Goal: Information Seeking & Learning: Learn about a topic

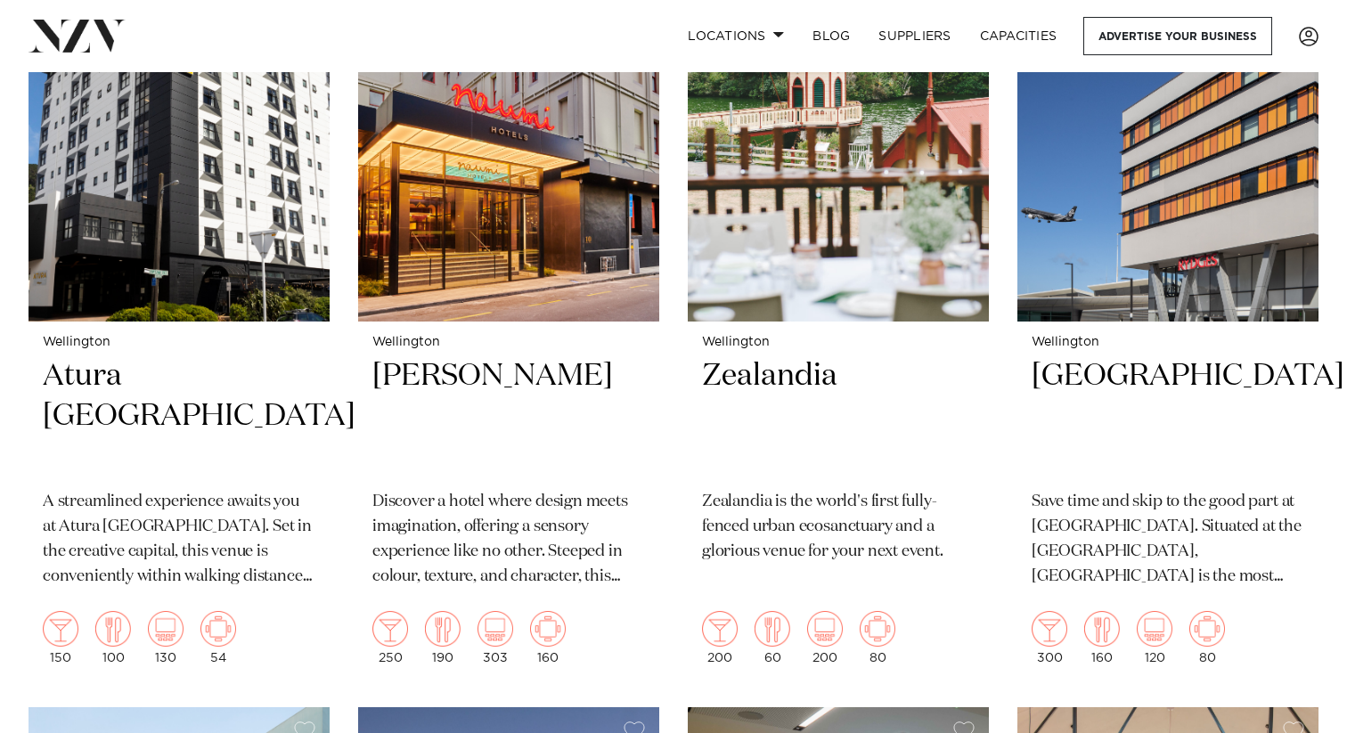
scroll to position [851, 0]
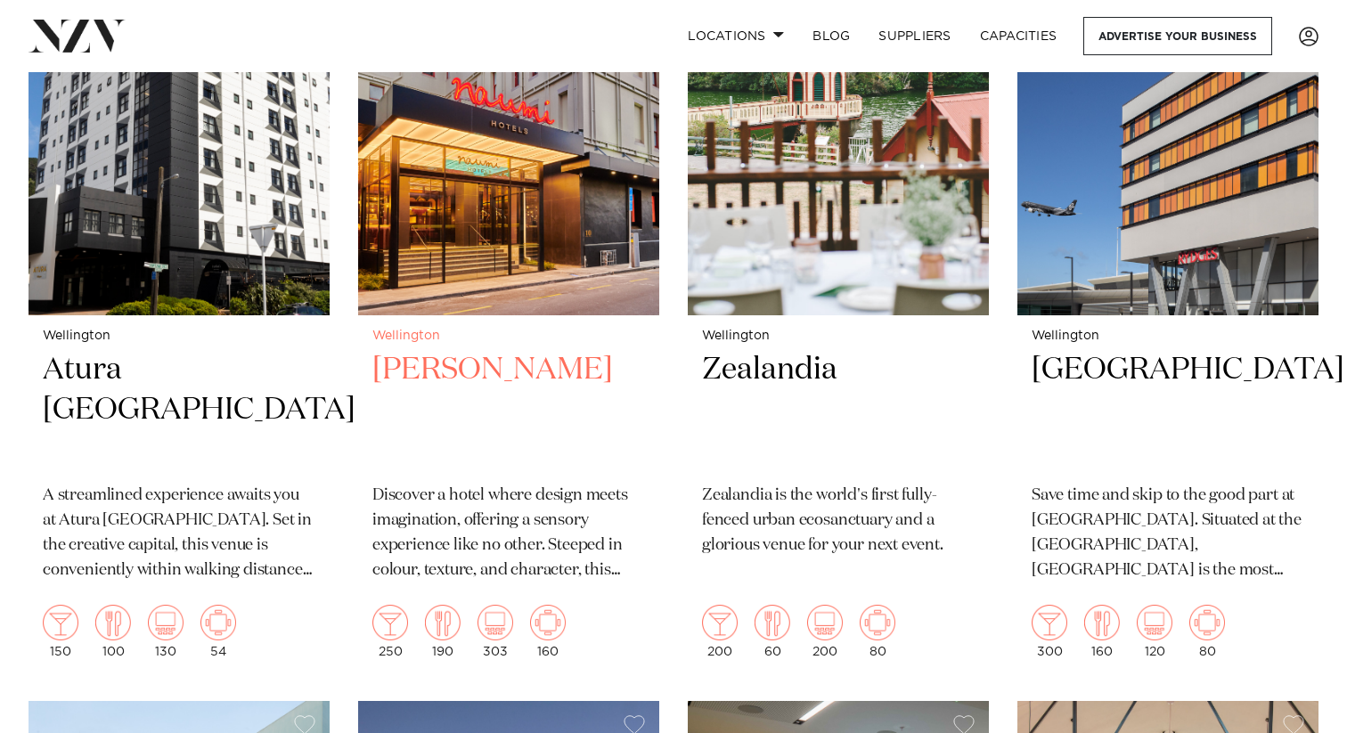
click at [492, 246] on img at bounding box center [508, 113] width 301 height 404
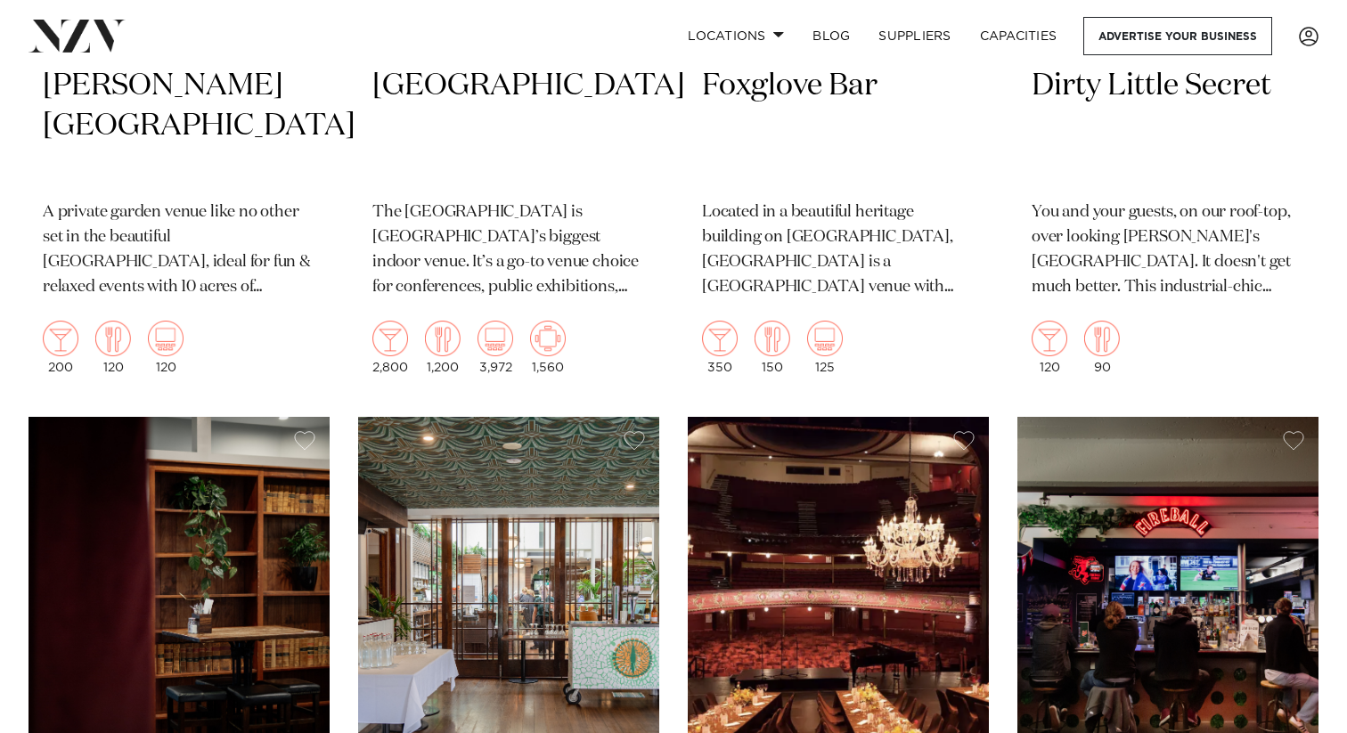
scroll to position [7415, 0]
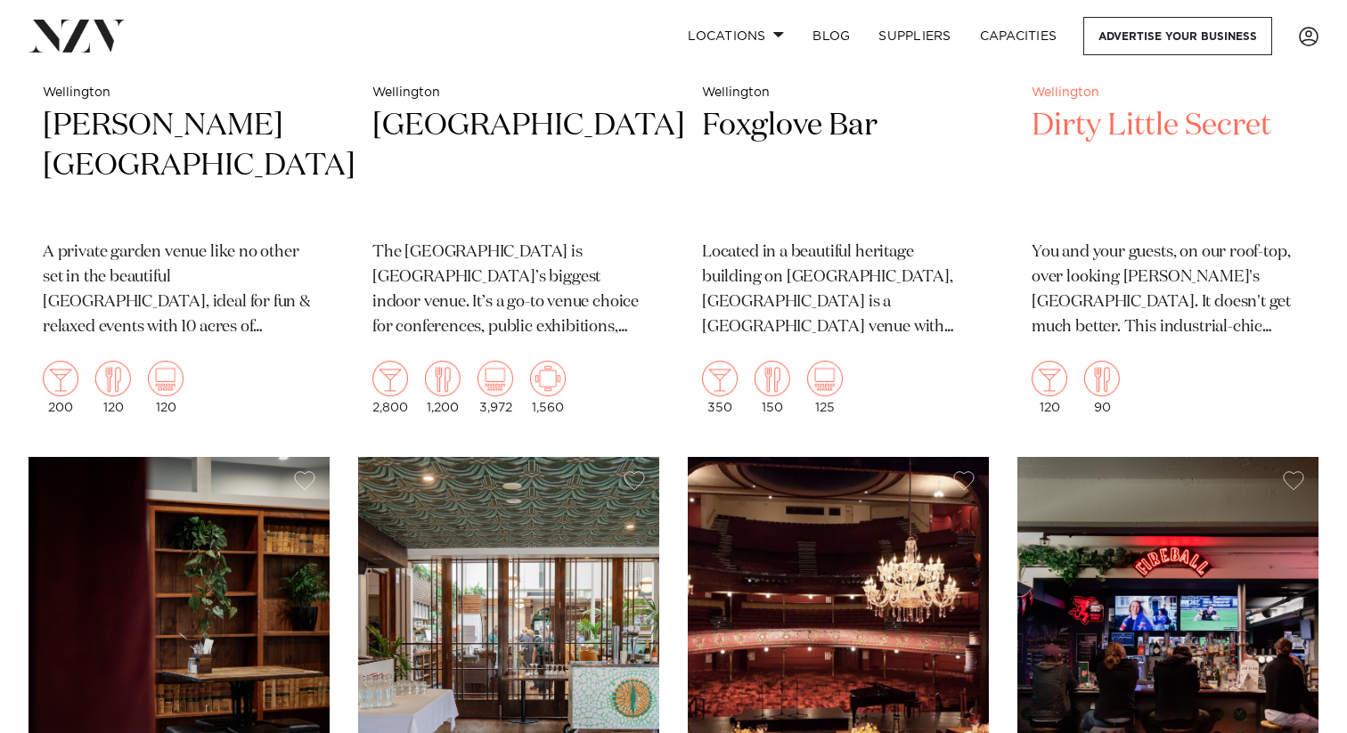
click at [1210, 155] on h2 "Dirty Little Secret" at bounding box center [1168, 166] width 273 height 120
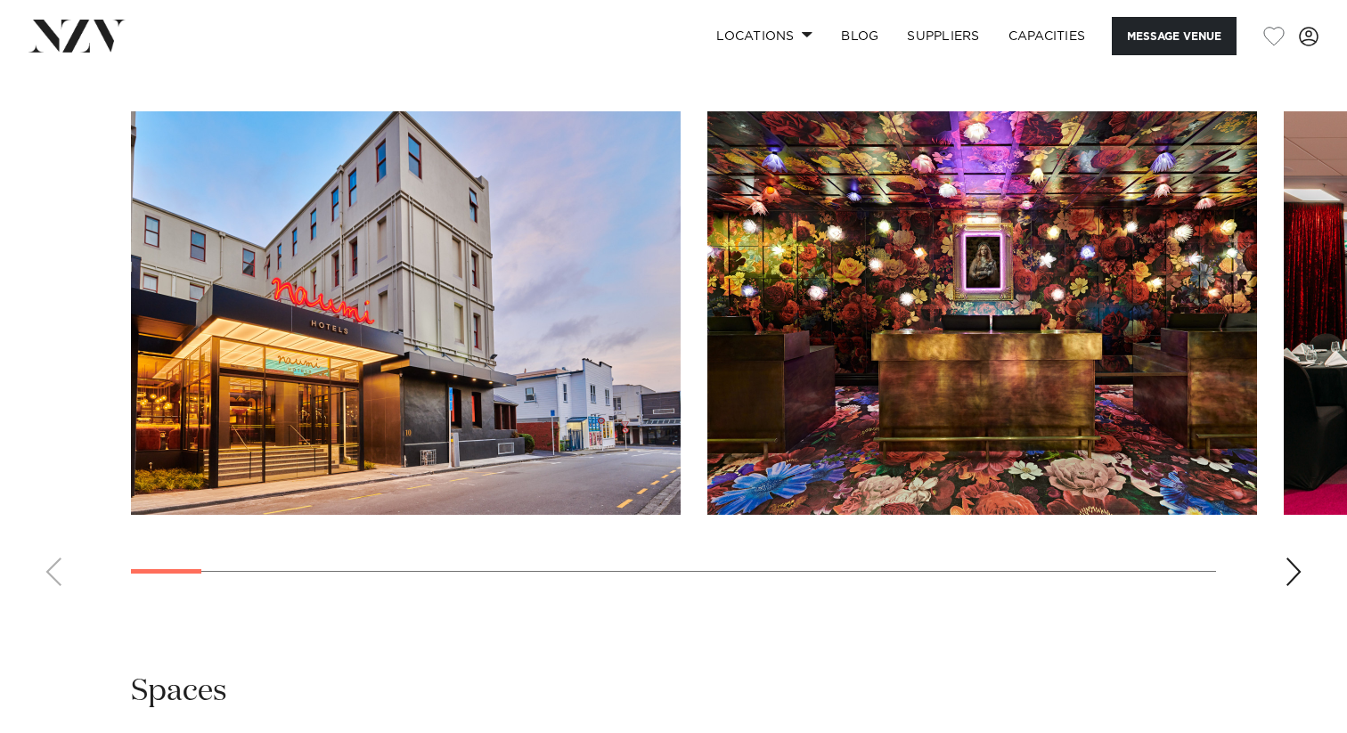
scroll to position [1812, 0]
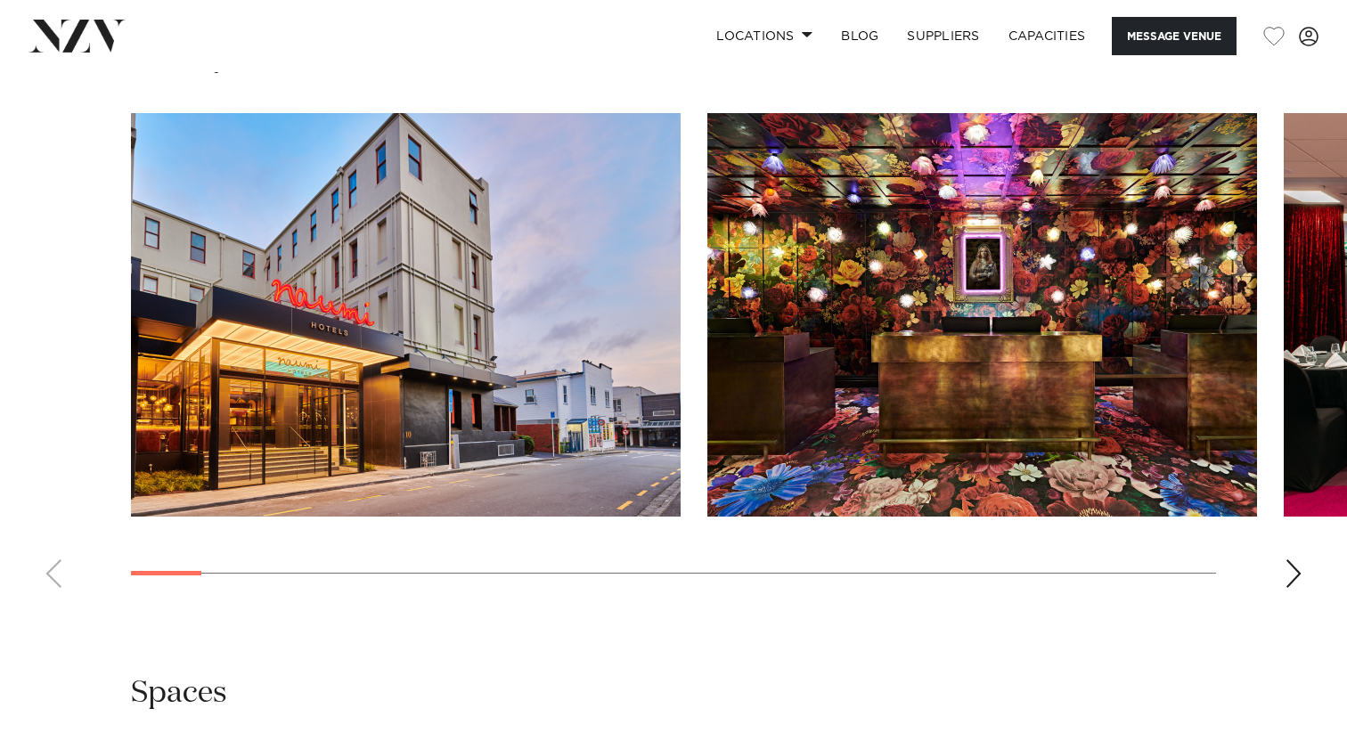
click at [1289, 561] on div "Next slide" at bounding box center [1294, 574] width 18 height 29
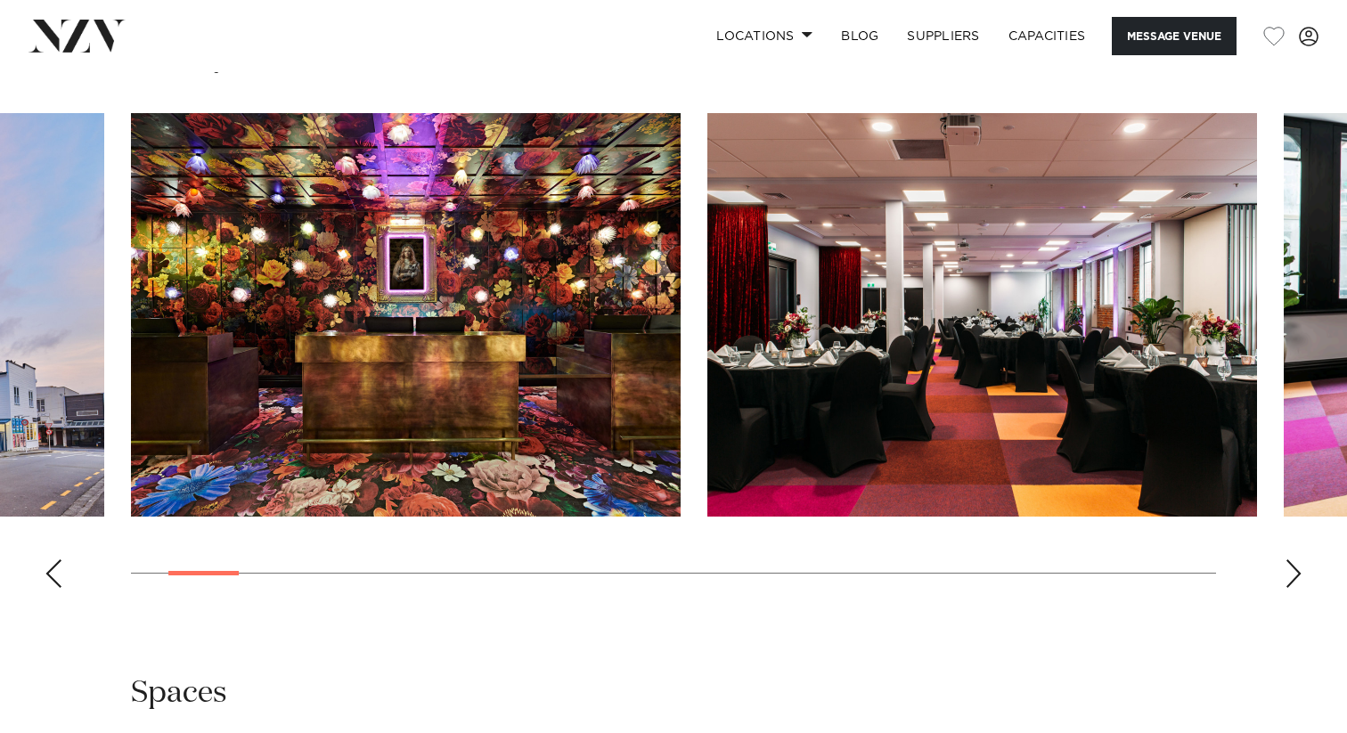
click at [1289, 561] on div "Next slide" at bounding box center [1294, 574] width 18 height 29
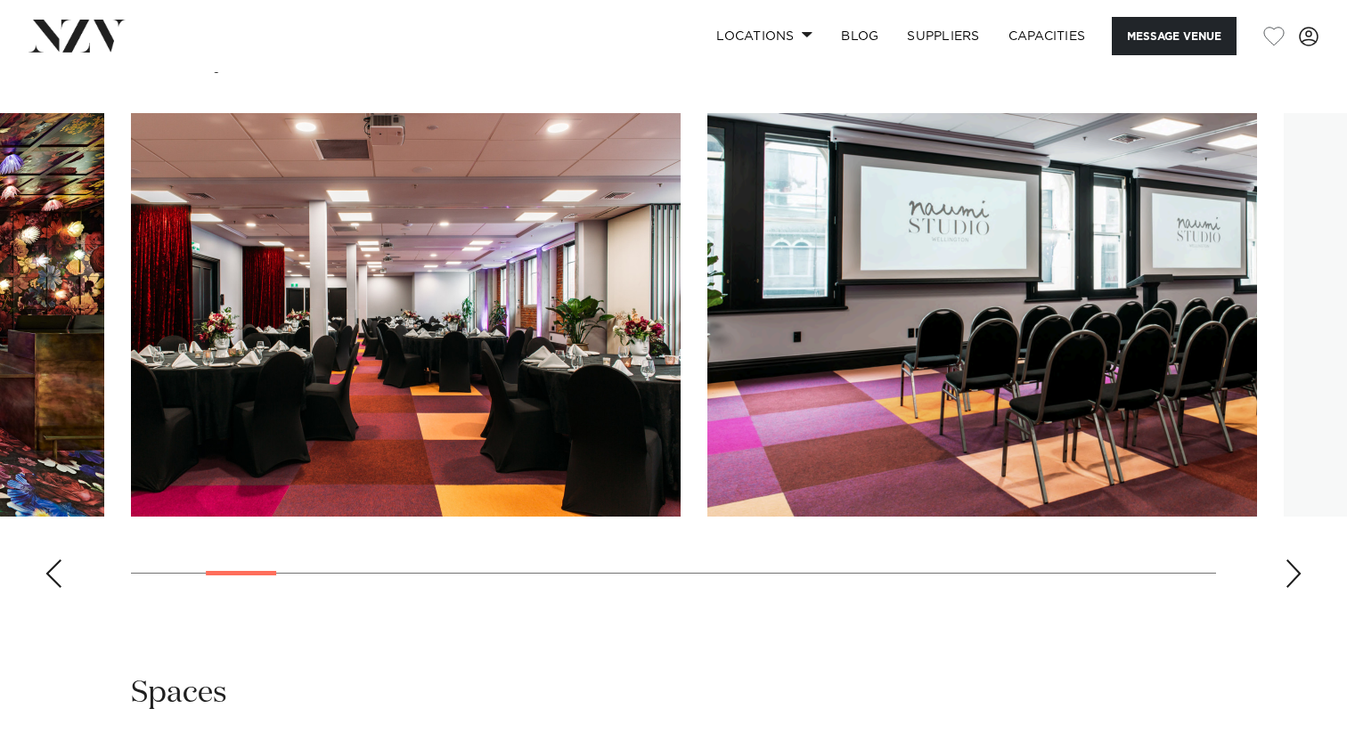
click at [1289, 561] on div "Next slide" at bounding box center [1294, 574] width 18 height 29
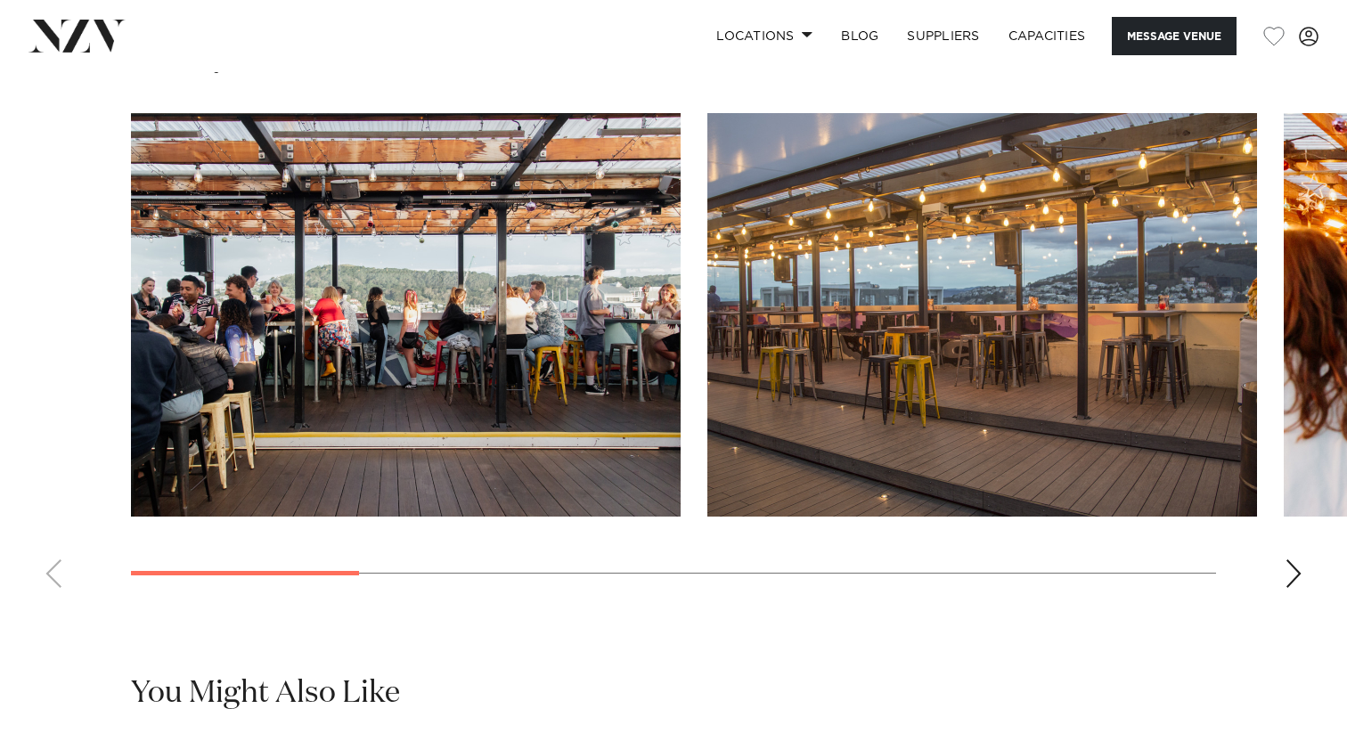
scroll to position [1667, 0]
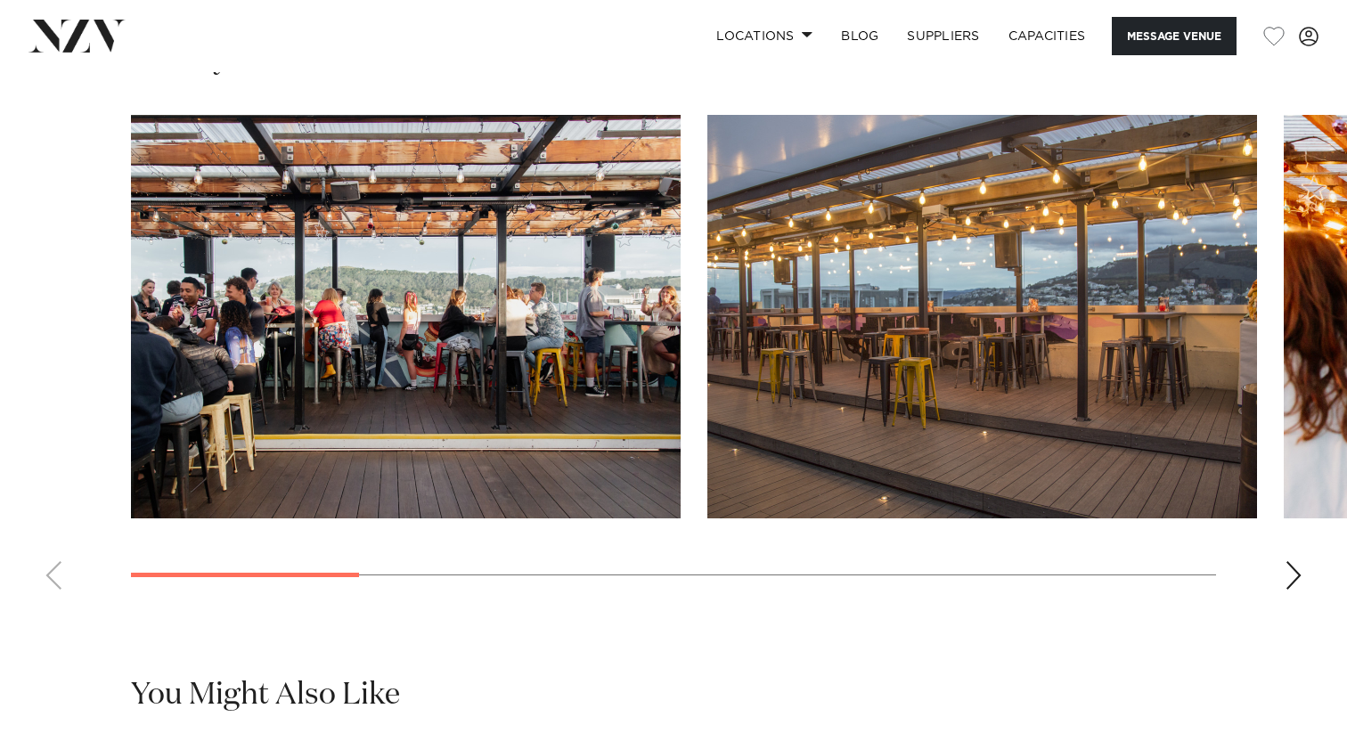
click at [1296, 570] on div "Next slide" at bounding box center [1294, 575] width 18 height 29
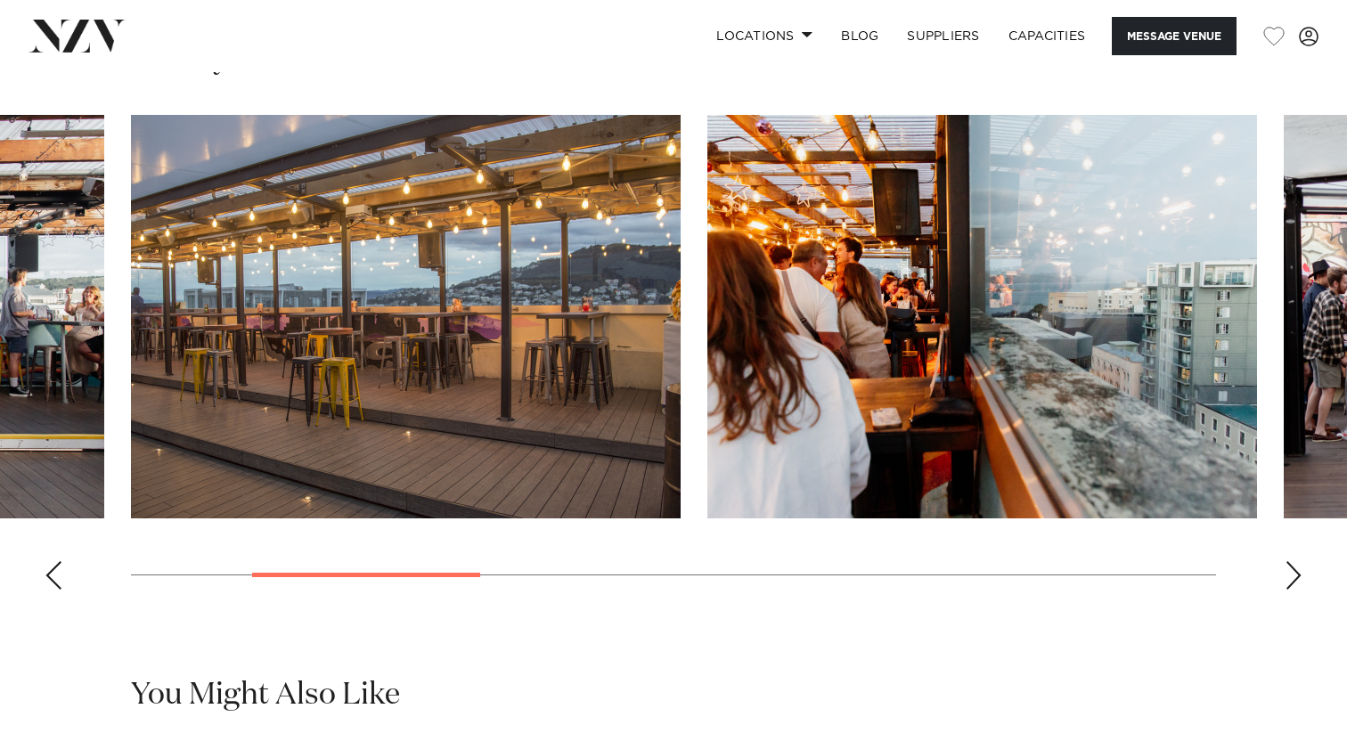
click at [1296, 570] on div "Next slide" at bounding box center [1294, 575] width 18 height 29
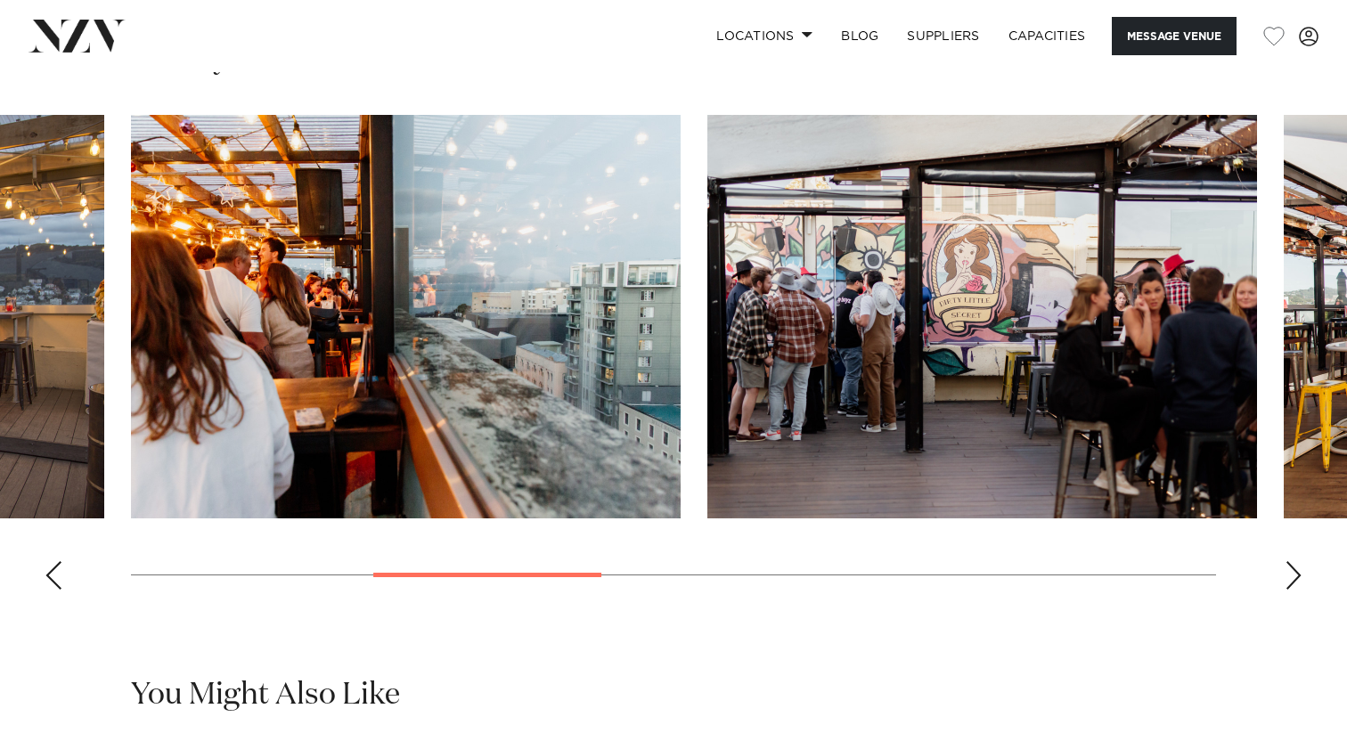
click at [1296, 570] on div "Next slide" at bounding box center [1294, 575] width 18 height 29
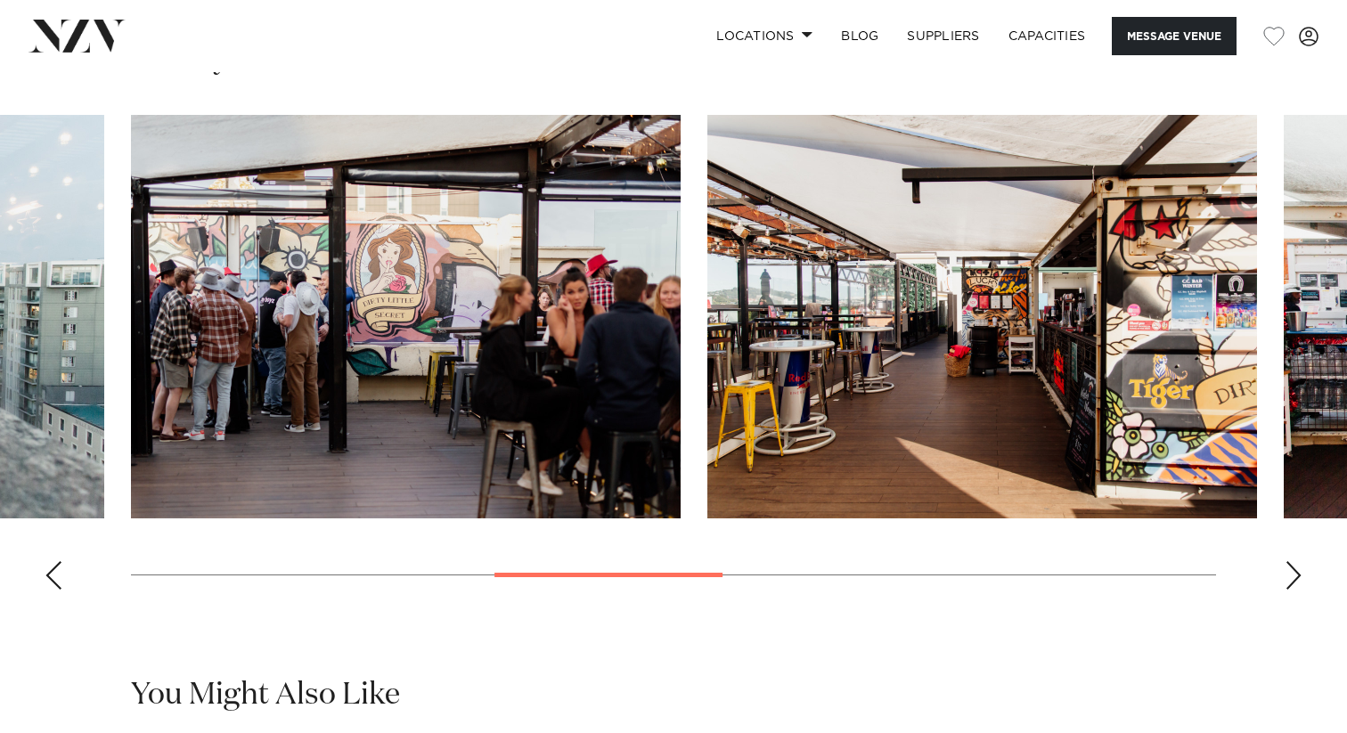
click at [1296, 570] on div "Next slide" at bounding box center [1294, 575] width 18 height 29
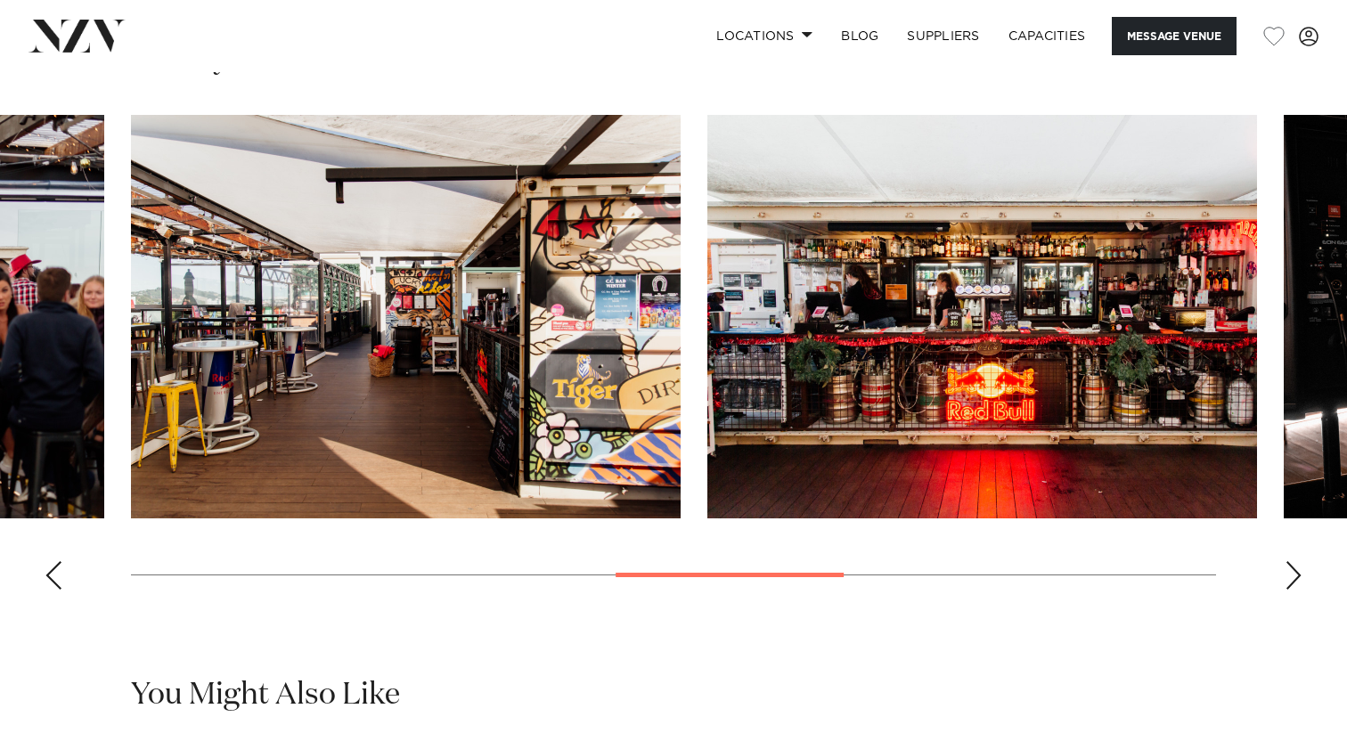
click at [1296, 570] on div "Next slide" at bounding box center [1294, 575] width 18 height 29
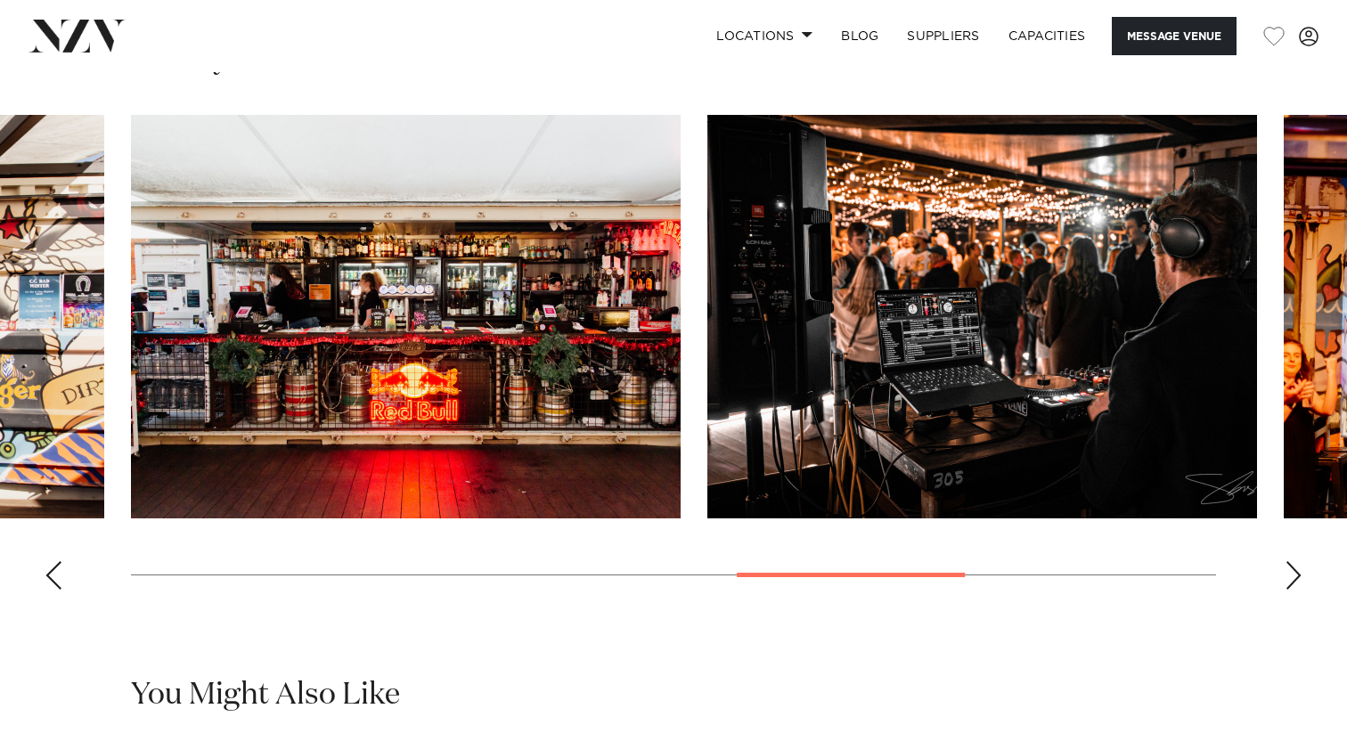
click at [1296, 570] on div "Next slide" at bounding box center [1294, 575] width 18 height 29
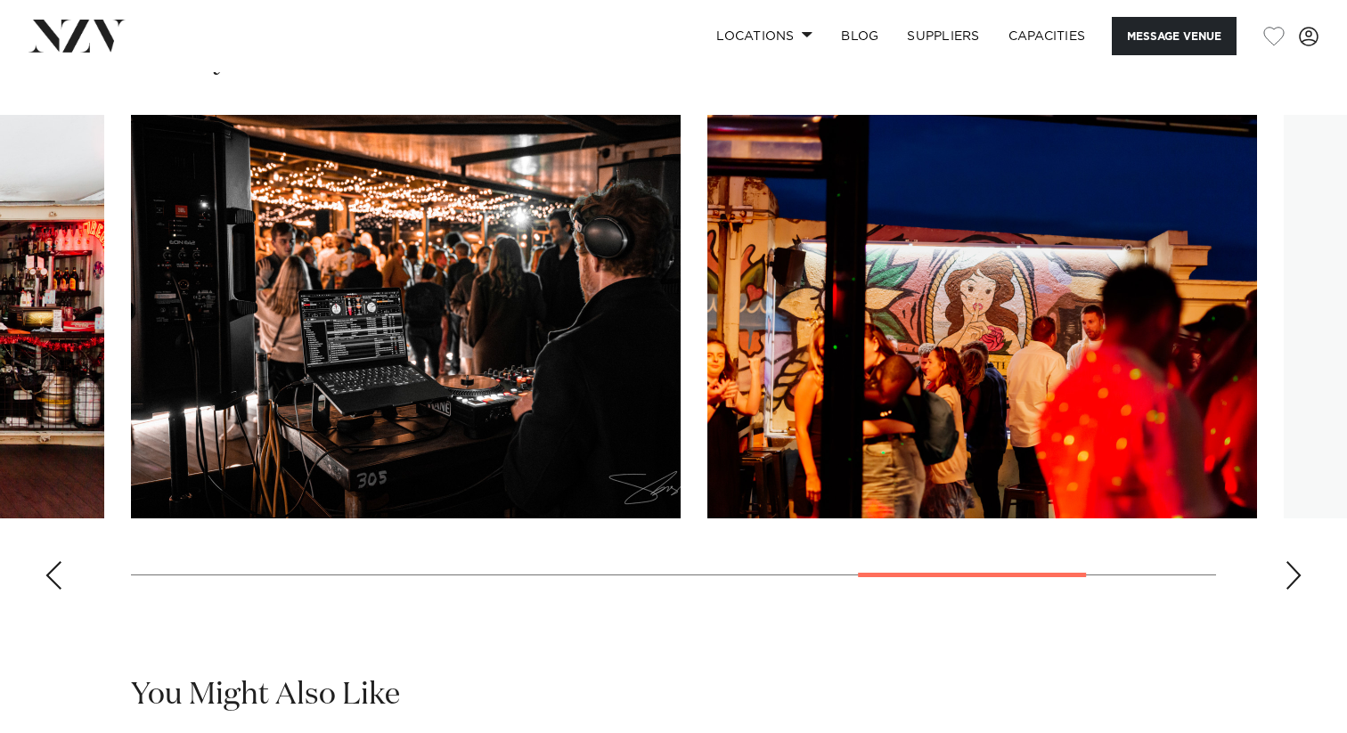
click at [1296, 570] on div "Next slide" at bounding box center [1294, 575] width 18 height 29
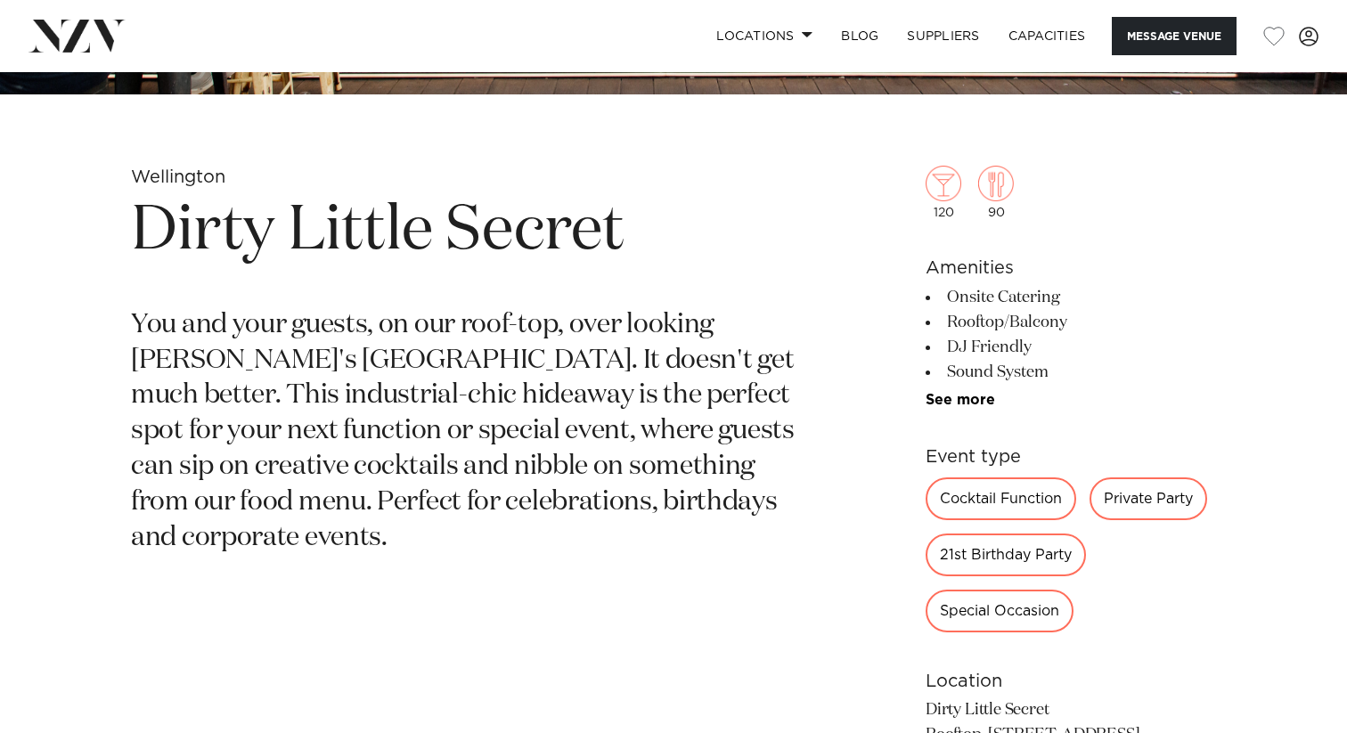
scroll to position [607, 0]
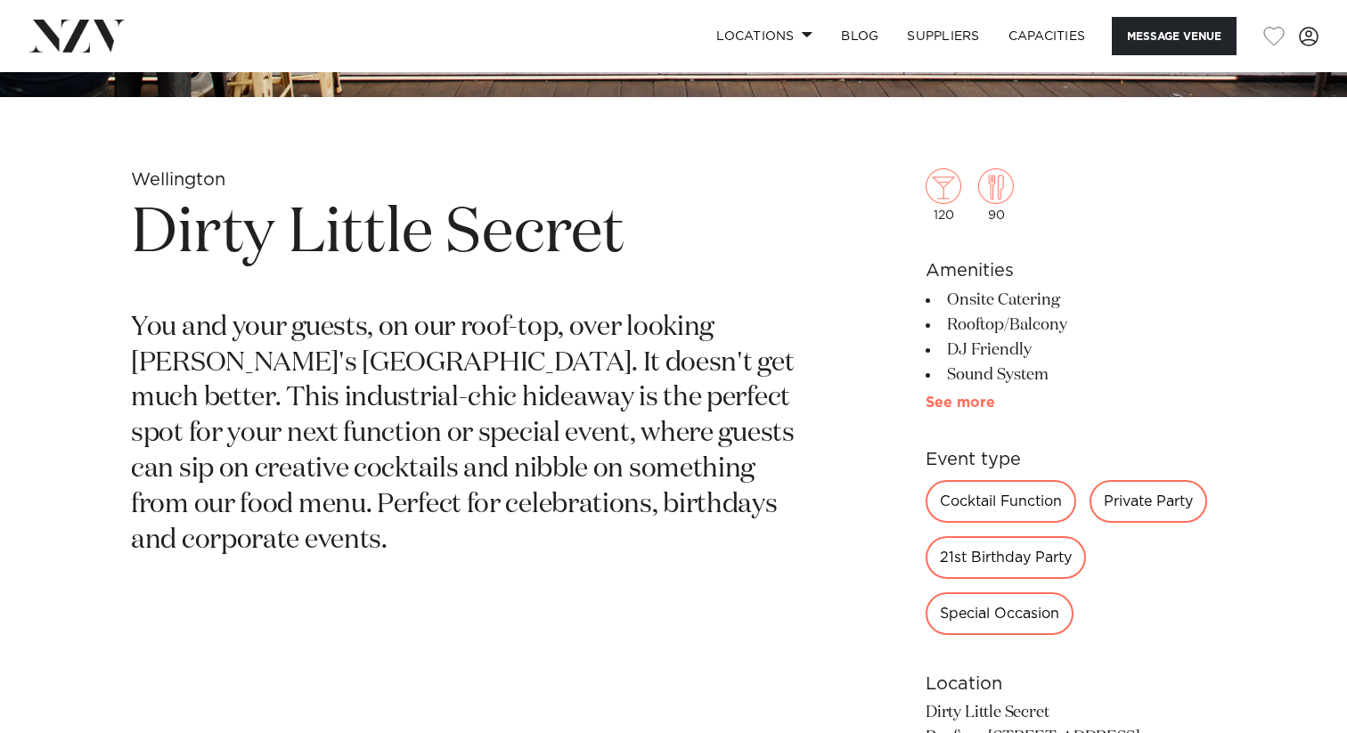
click at [956, 403] on link "See more" at bounding box center [995, 403] width 139 height 14
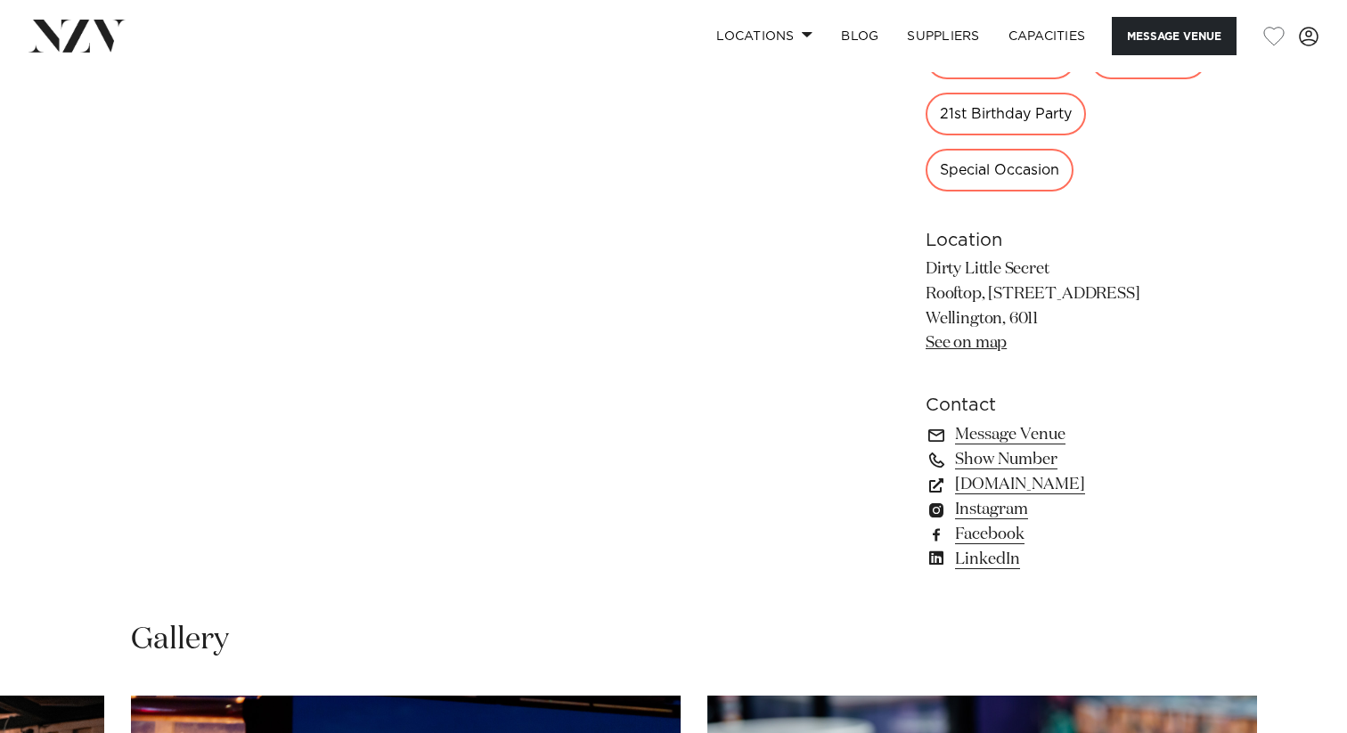
scroll to position [1140, 0]
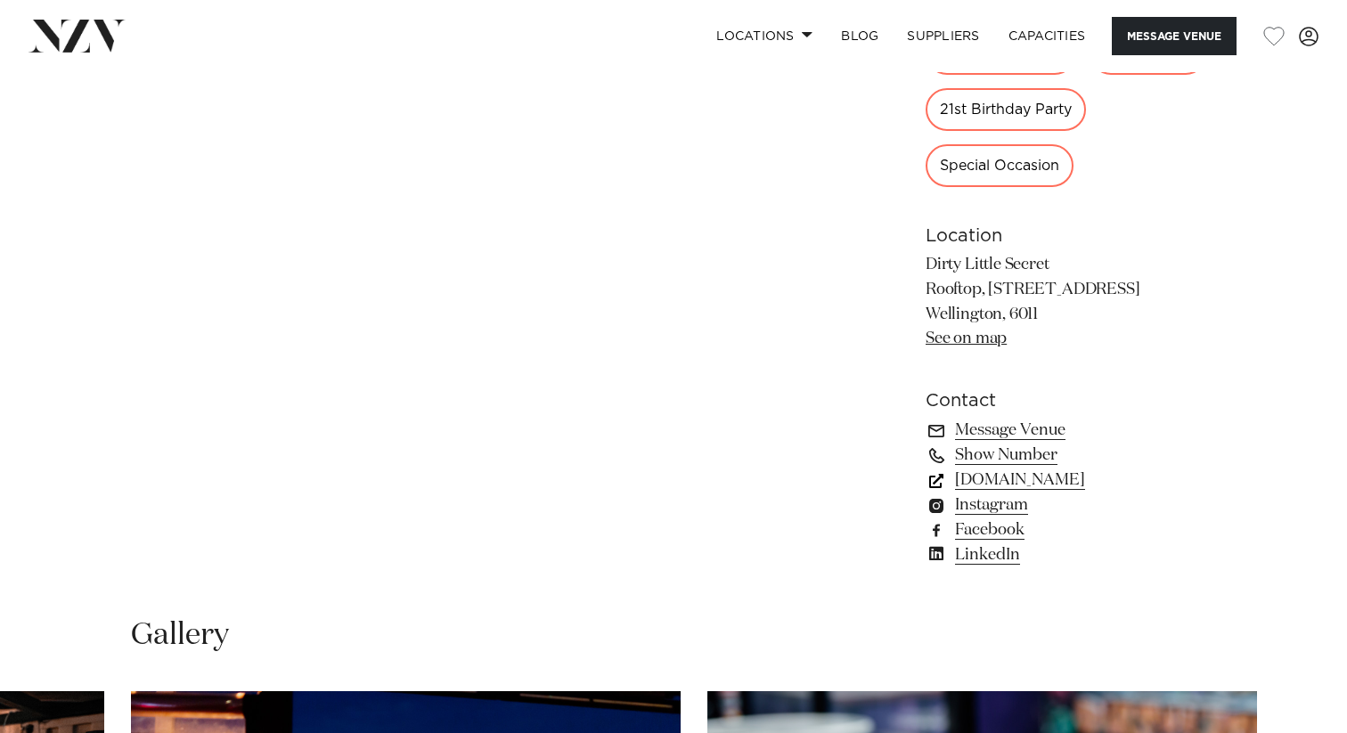
click at [1074, 483] on link "[DOMAIN_NAME]" at bounding box center [1071, 480] width 290 height 25
